Goal: Task Accomplishment & Management: Manage account settings

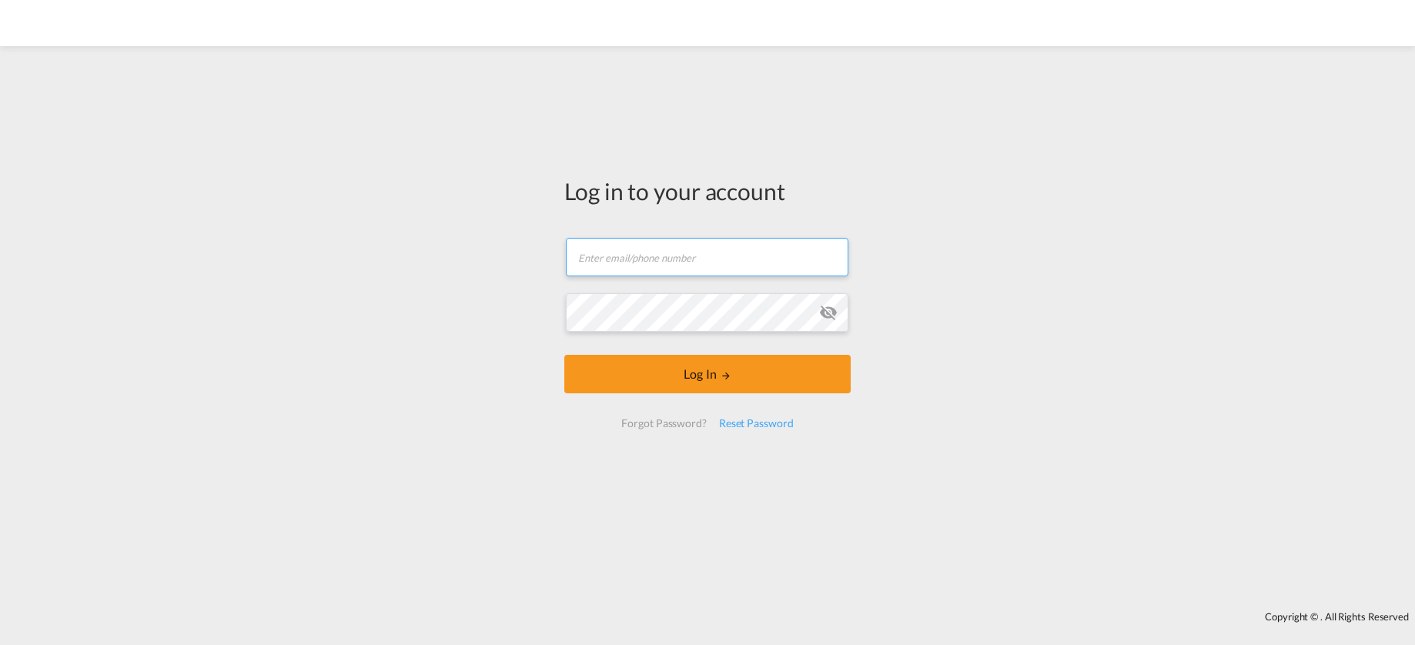
click at [681, 261] on input "text" at bounding box center [707, 257] width 283 height 38
type input "[EMAIL_ADDRESS][DOMAIN_NAME]"
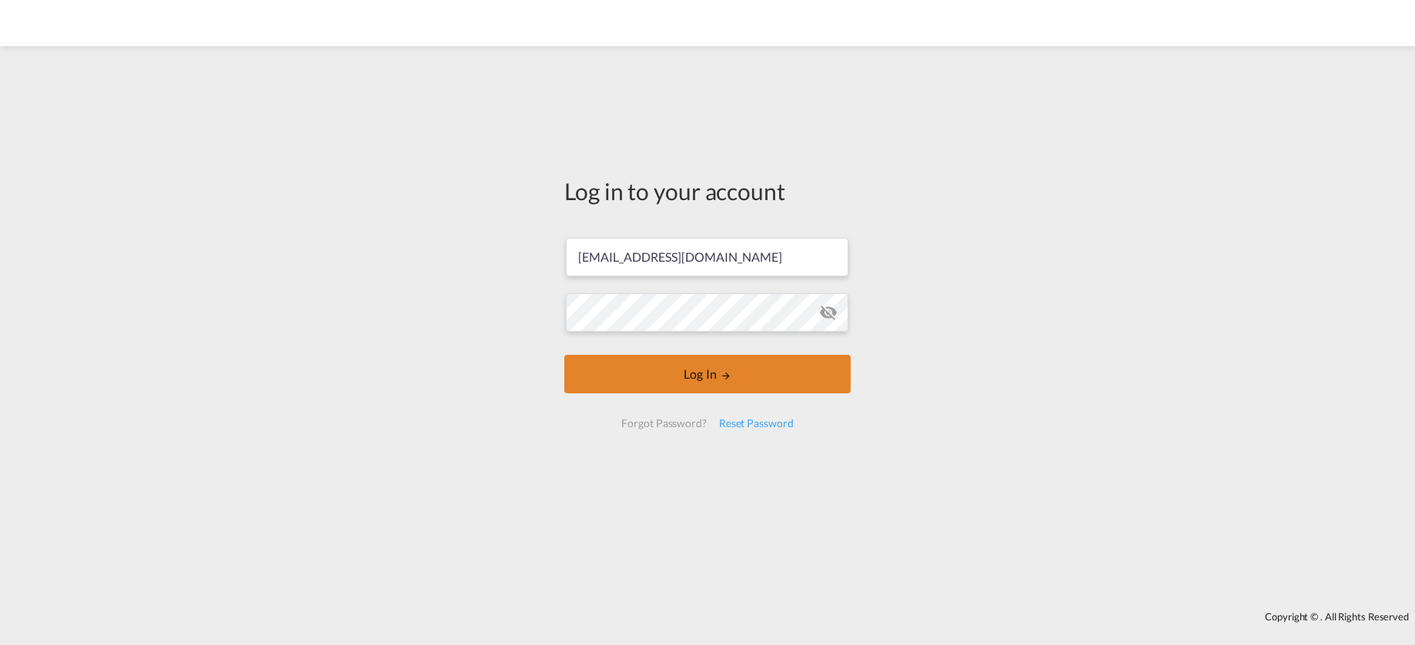
click at [731, 375] on md-icon "LOGIN" at bounding box center [726, 375] width 11 height 11
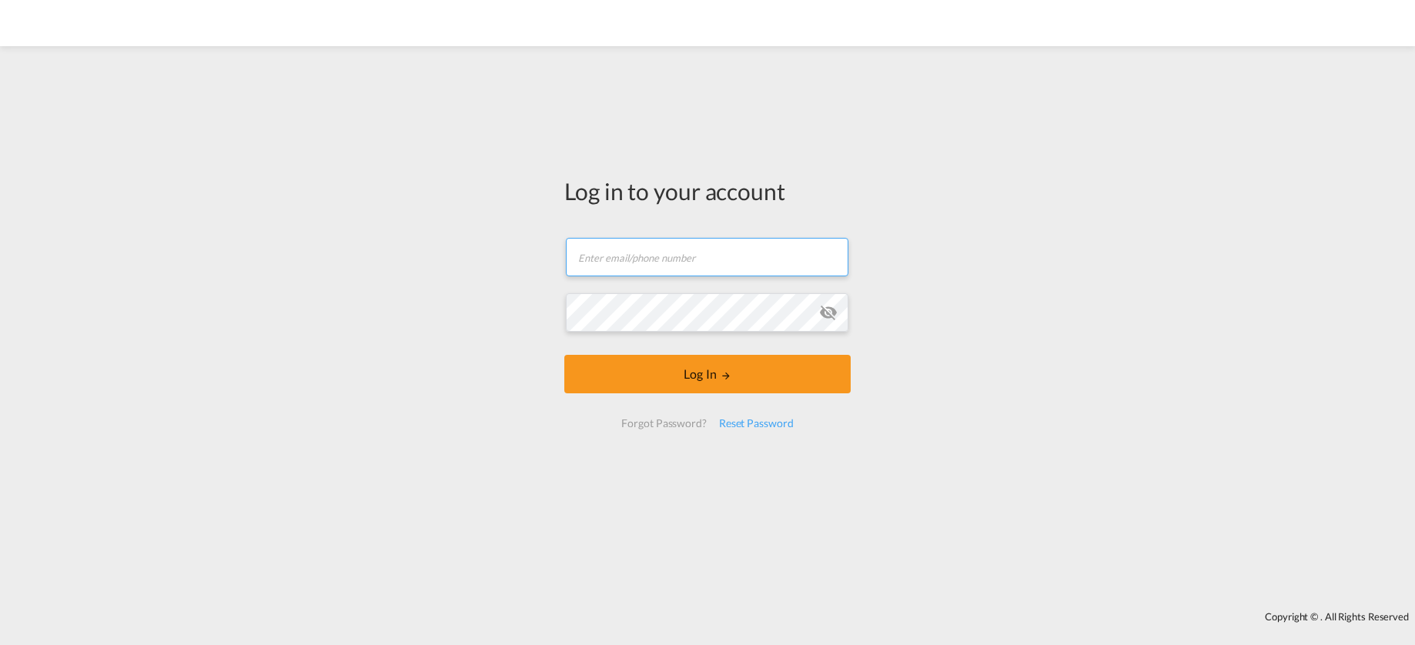
click at [719, 253] on input "text" at bounding box center [707, 257] width 283 height 38
type input "[EMAIL_ADDRESS][DOMAIN_NAME]"
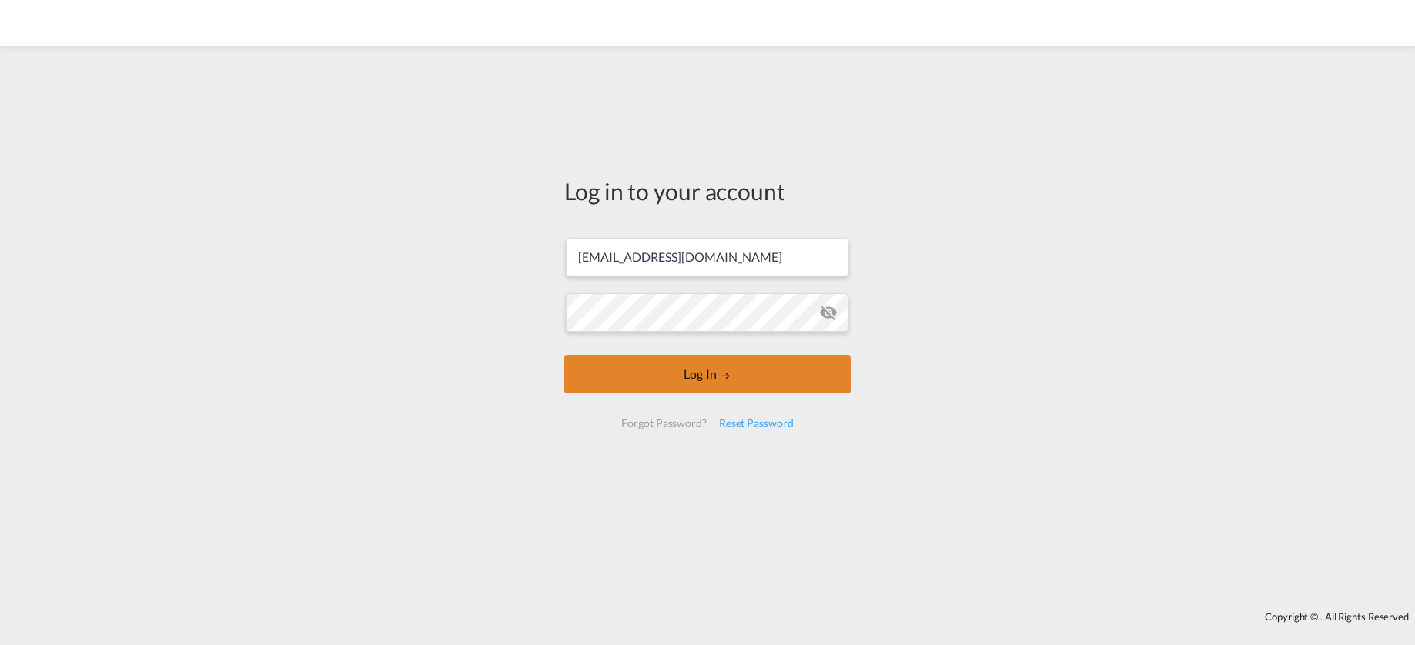
click at [733, 371] on button "Log In" at bounding box center [707, 374] width 286 height 38
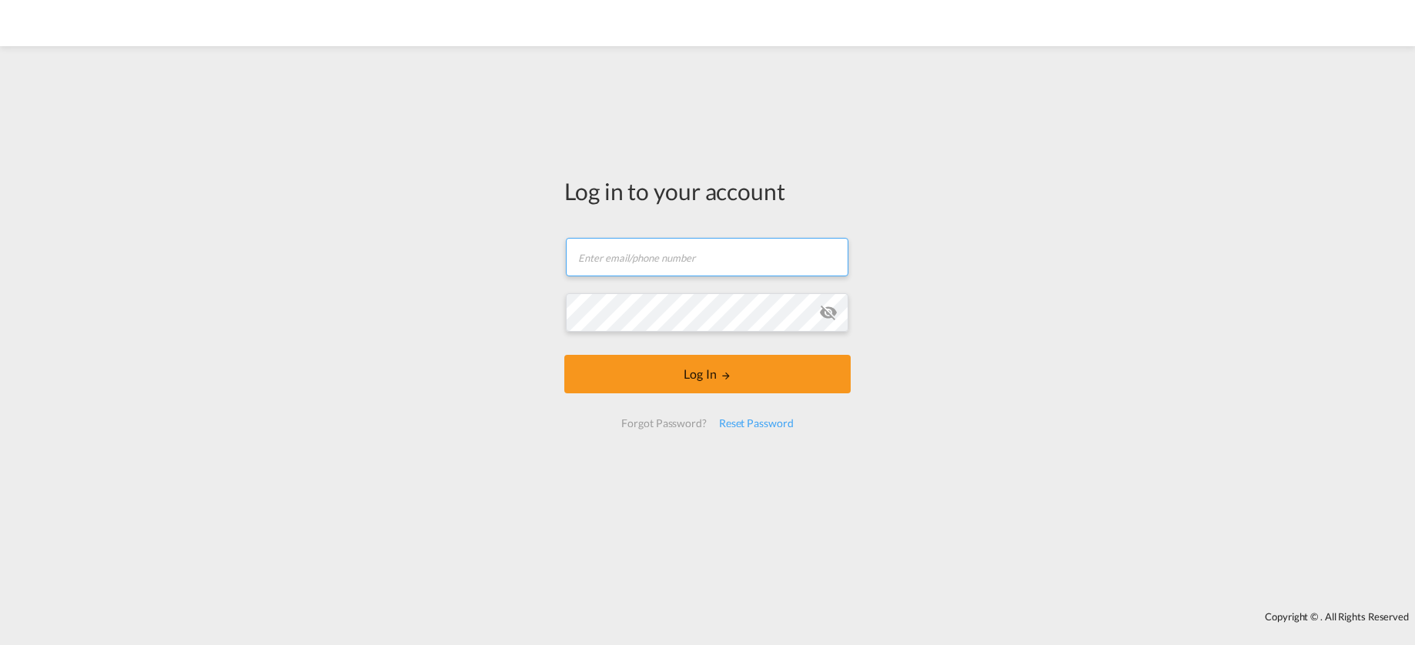
click at [634, 262] on input "text" at bounding box center [707, 257] width 283 height 38
type input "[EMAIL_ADDRESS][DOMAIN_NAME]"
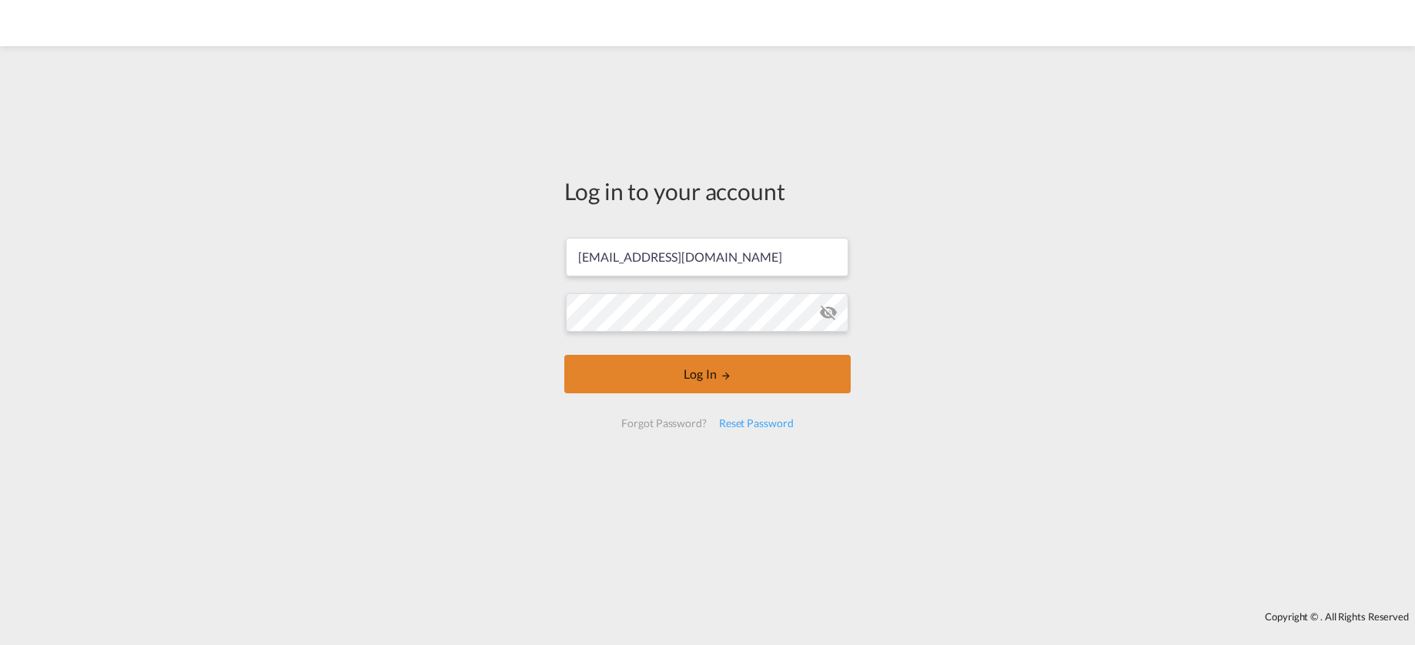
click at [710, 366] on button "Log In" at bounding box center [707, 374] width 286 height 38
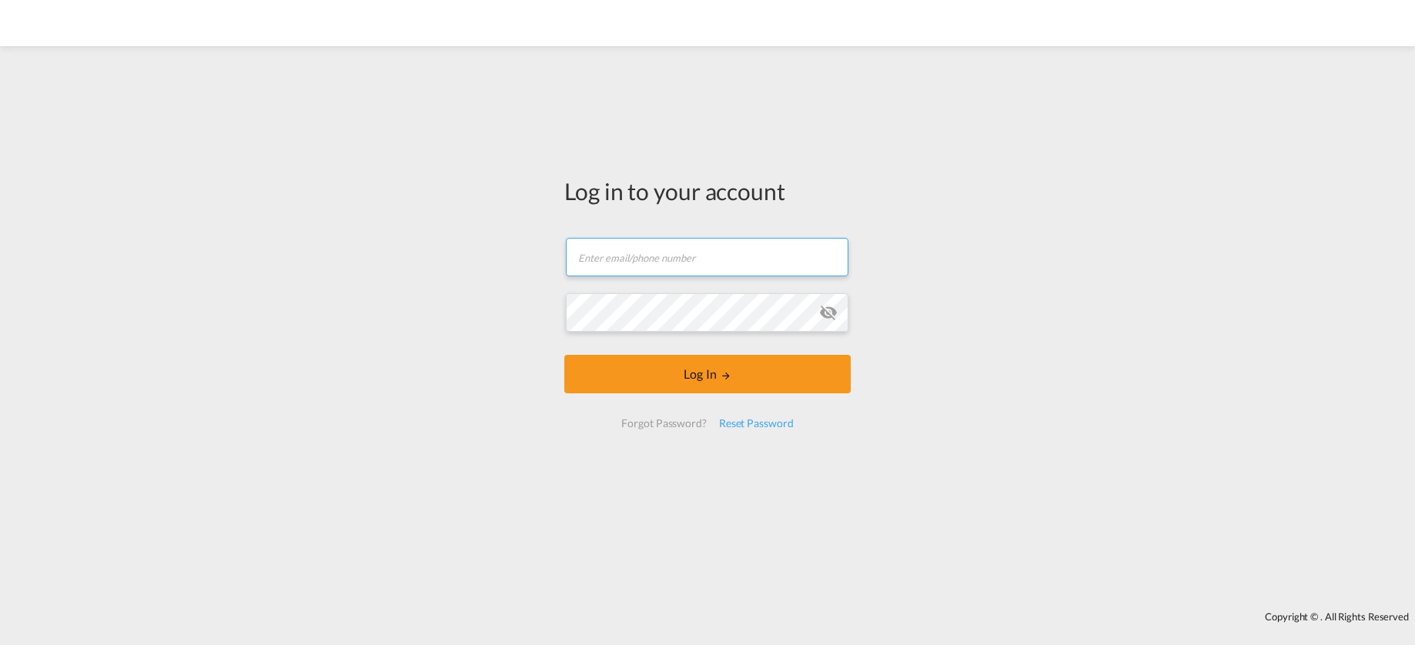
click at [634, 254] on input "text" at bounding box center [707, 257] width 283 height 38
drag, startPoint x: 588, startPoint y: 256, endPoint x: 562, endPoint y: 260, distance: 26.6
click at [562, 260] on div "Log in to your account jes@ntgairocean.com Password field is required Log In Fo…" at bounding box center [707, 309] width 309 height 510
type input "[EMAIL_ADDRESS][DOMAIN_NAME]"
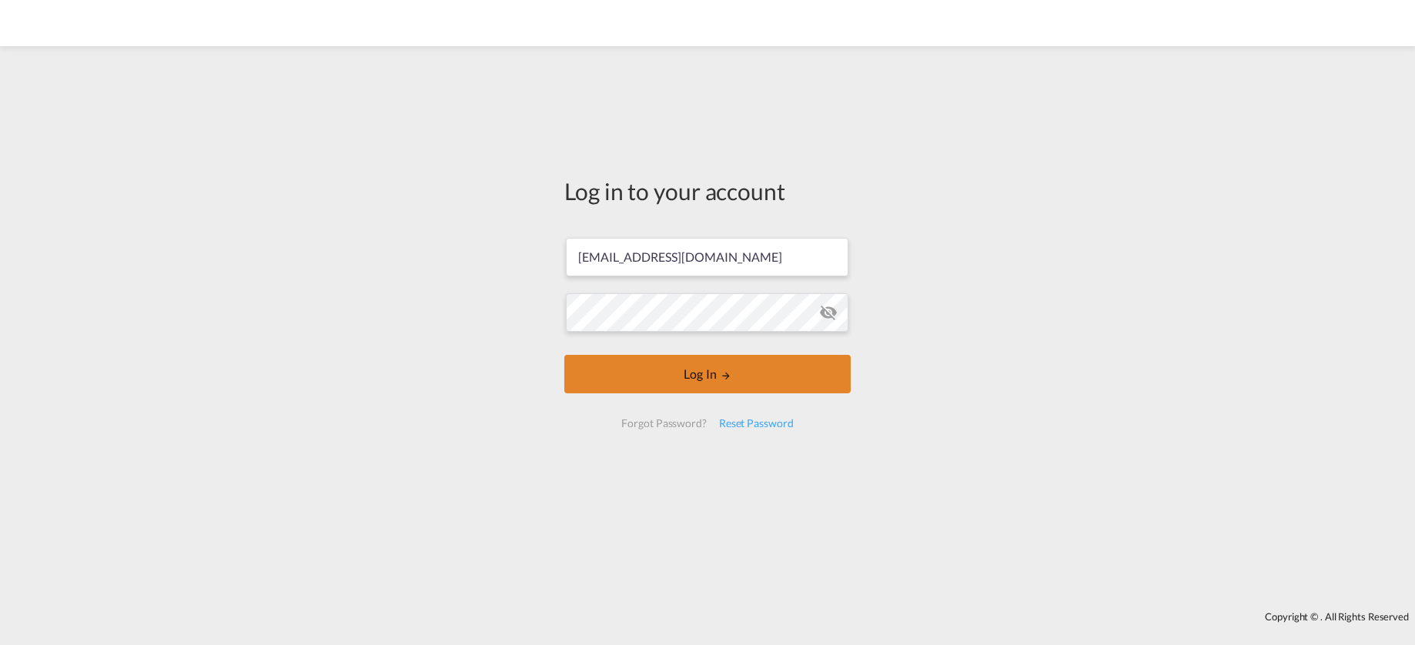
click at [688, 380] on button "Log In" at bounding box center [707, 374] width 286 height 38
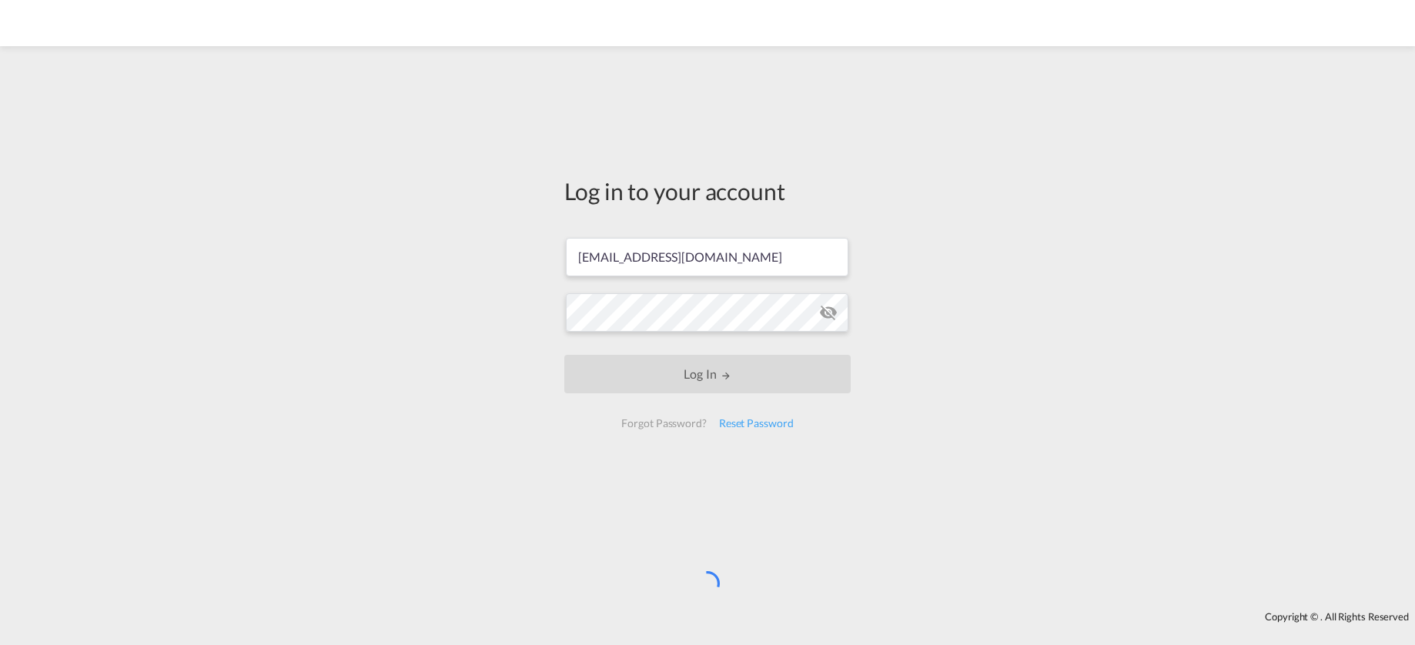
click at [824, 313] on md-icon "icon-eye-off" at bounding box center [828, 312] width 18 height 18
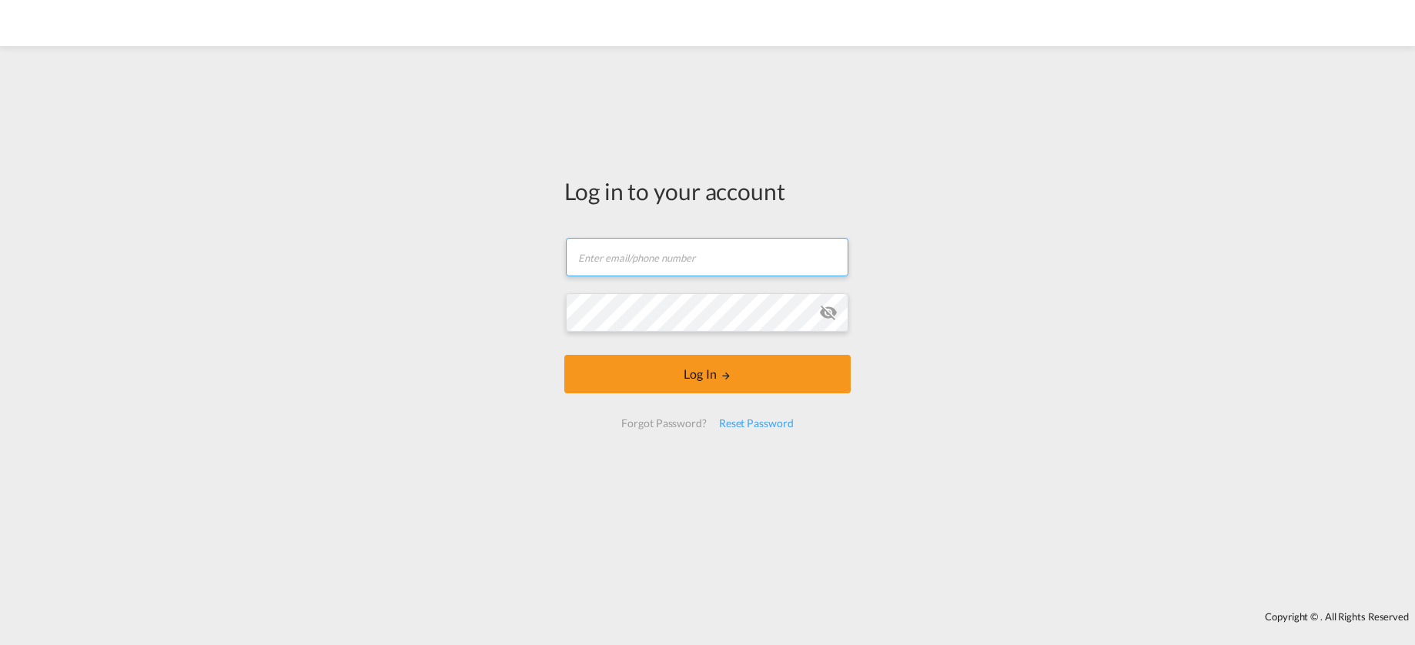
click at [614, 257] on input "text" at bounding box center [707, 257] width 283 height 38
drag, startPoint x: 699, startPoint y: 262, endPoint x: 686, endPoint y: 262, distance: 13.1
click at [686, 262] on input "[EMAIL_ADDRESS][DOMAIN_NAME]" at bounding box center [707, 257] width 283 height 38
drag, startPoint x: 696, startPoint y: 256, endPoint x: 512, endPoint y: 259, distance: 184.0
click at [512, 259] on div "Log in to your account [EMAIL_ADDRESS][DOMAIN_NAME] Password field is required …" at bounding box center [707, 329] width 1415 height 550
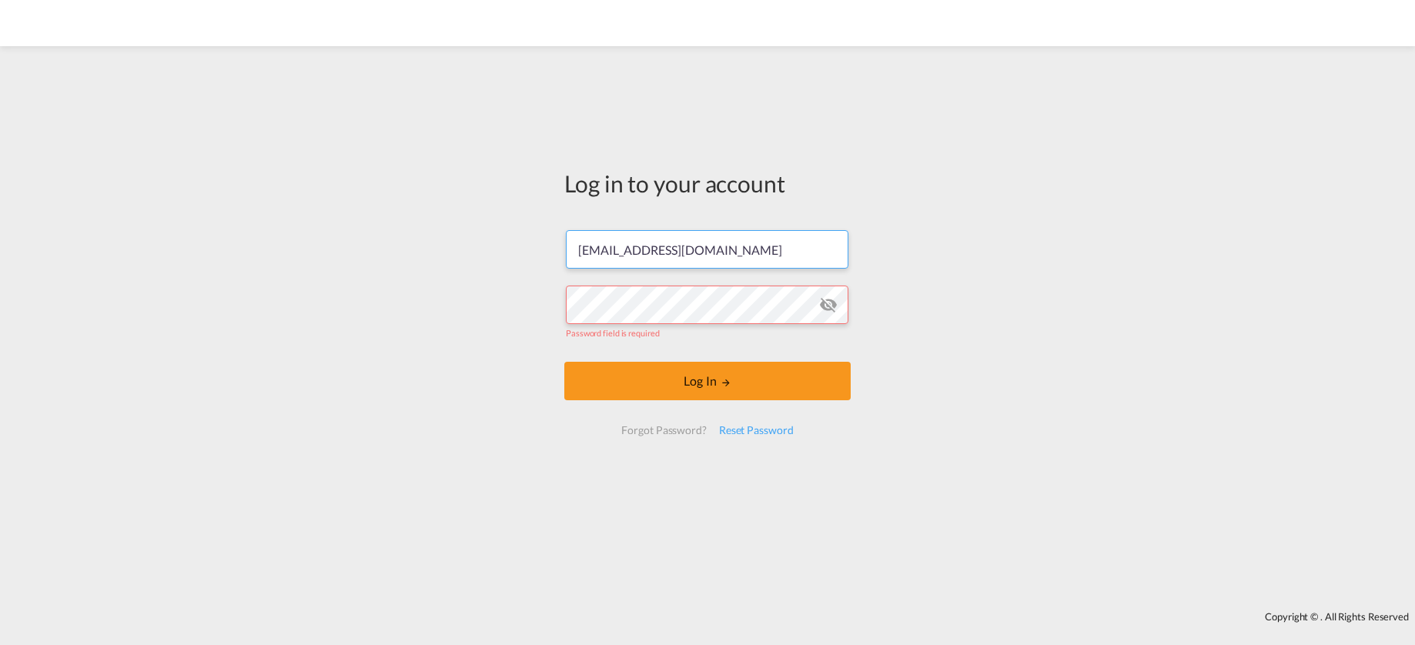
drag, startPoint x: 591, startPoint y: 261, endPoint x: 552, endPoint y: 264, distance: 39.4
click at [552, 264] on div "Log in to your account [EMAIL_ADDRESS][DOMAIN_NAME] Password field is required …" at bounding box center [707, 329] width 1415 height 550
type input "[EMAIL_ADDRESS][DOMAIN_NAME]"
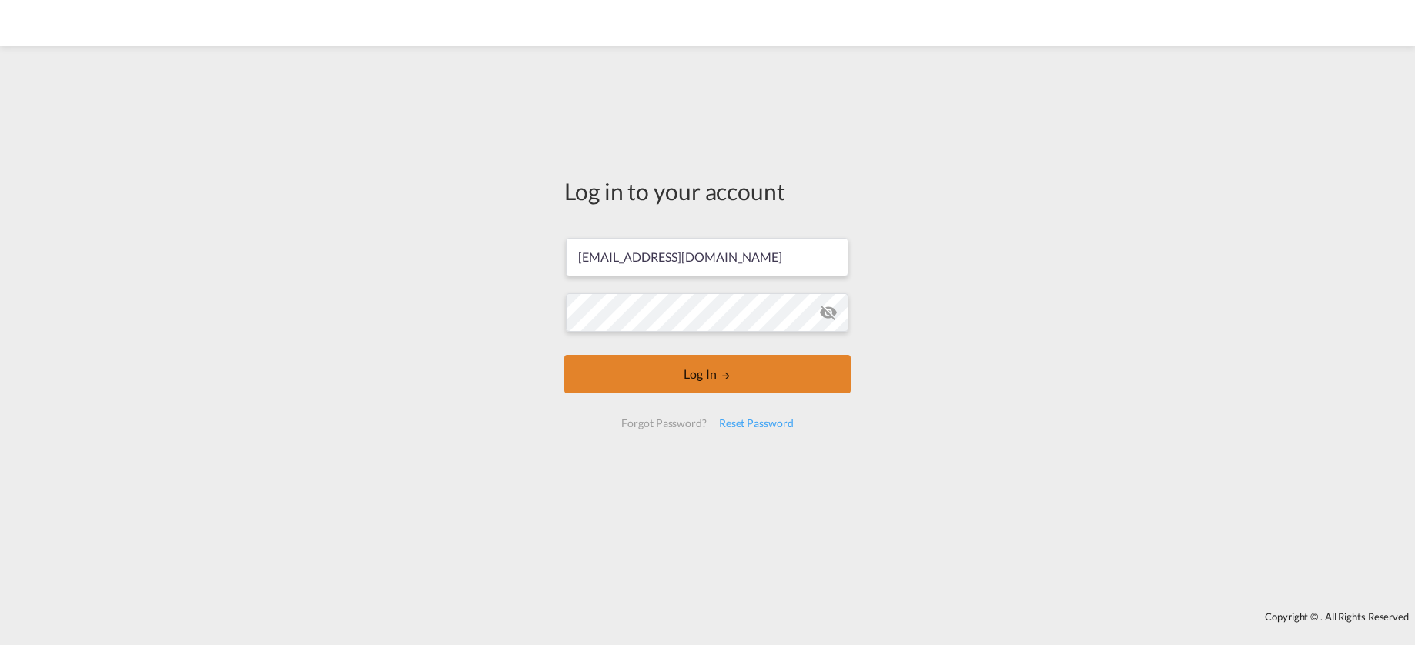
click at [758, 370] on button "Log In" at bounding box center [707, 374] width 286 height 38
